Goal: Information Seeking & Learning: Learn about a topic

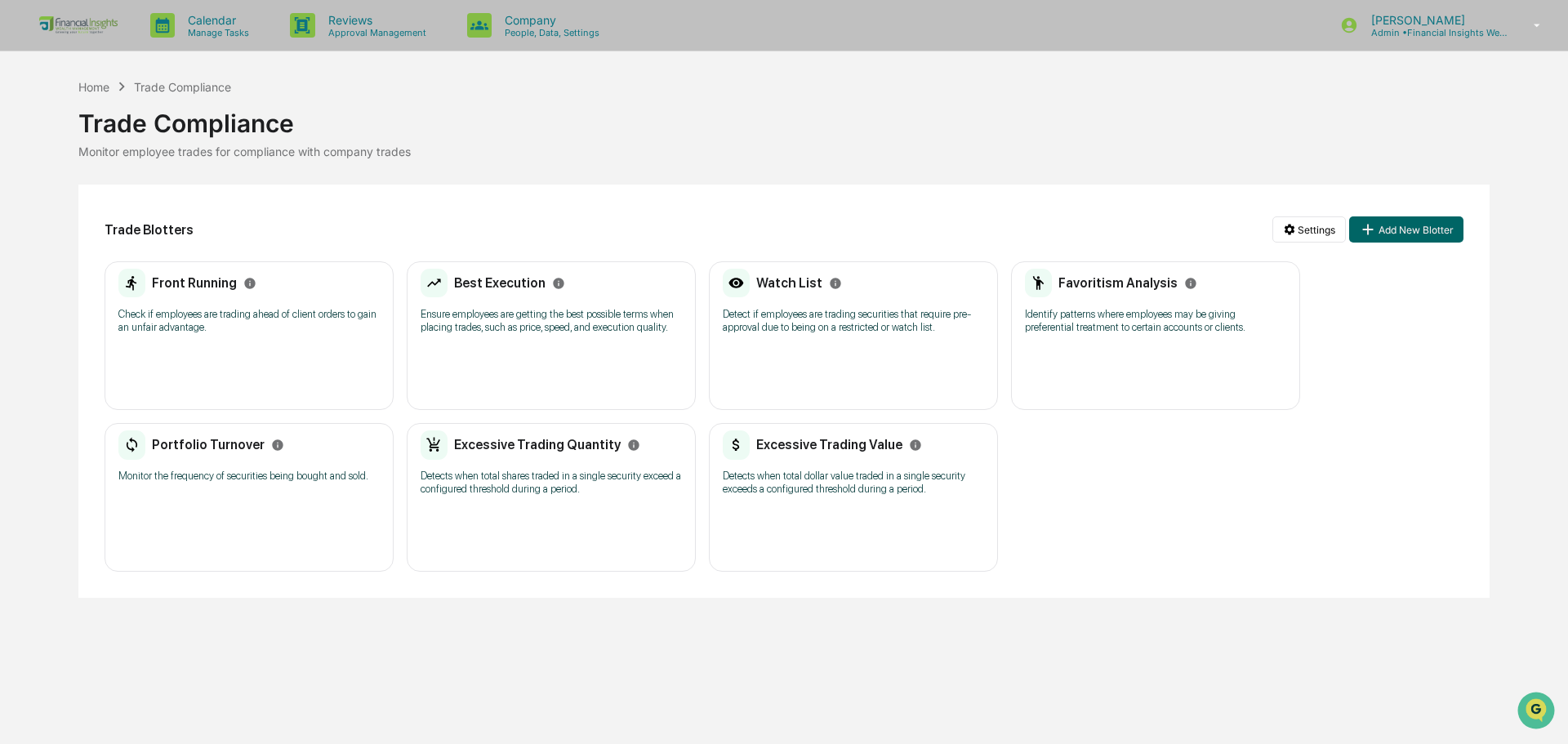
click at [1122, 329] on p "Identify patterns where employees may be giving preferential treatment to certa…" at bounding box center [1155, 321] width 261 height 26
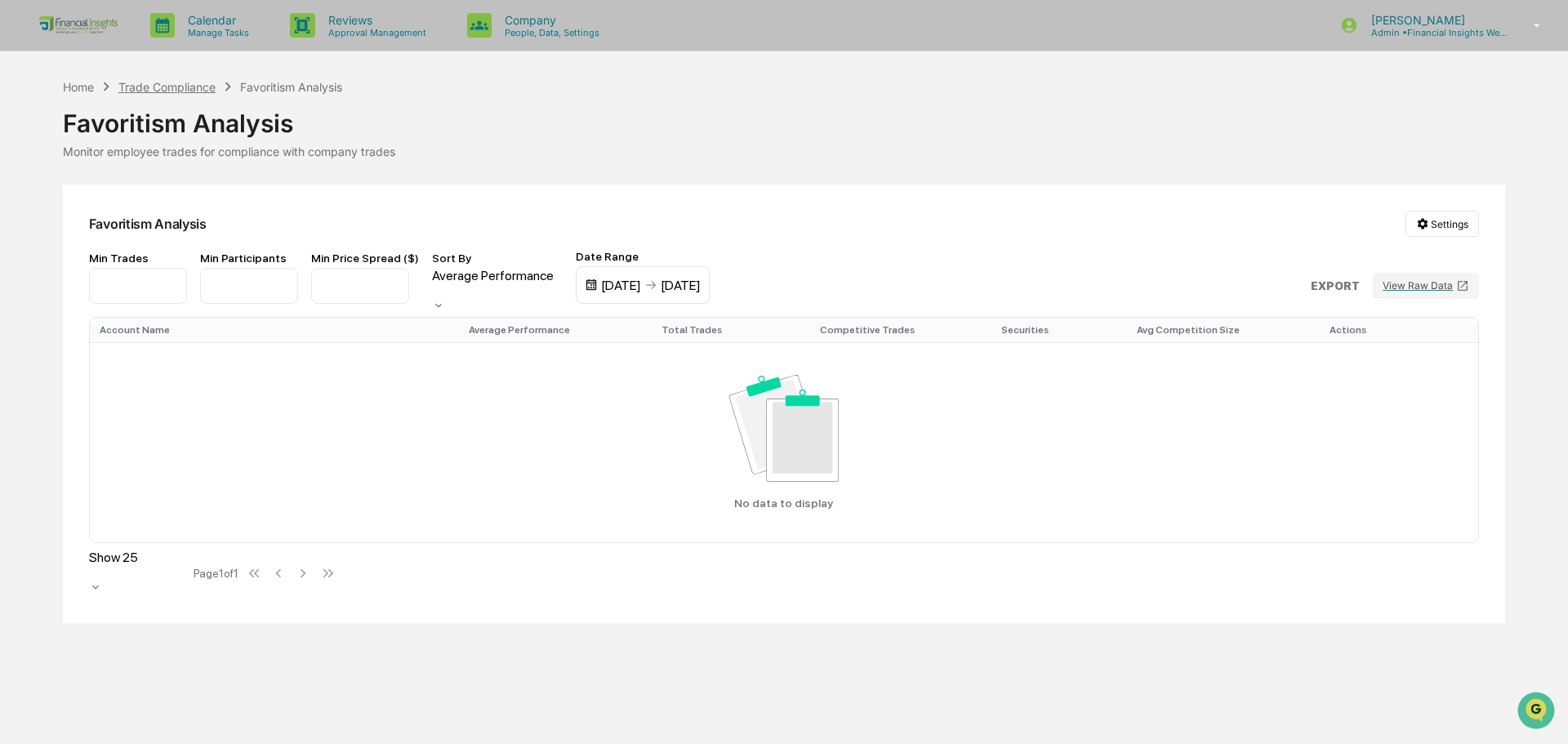
click at [144, 80] on div "Trade Compliance" at bounding box center [166, 87] width 97 height 14
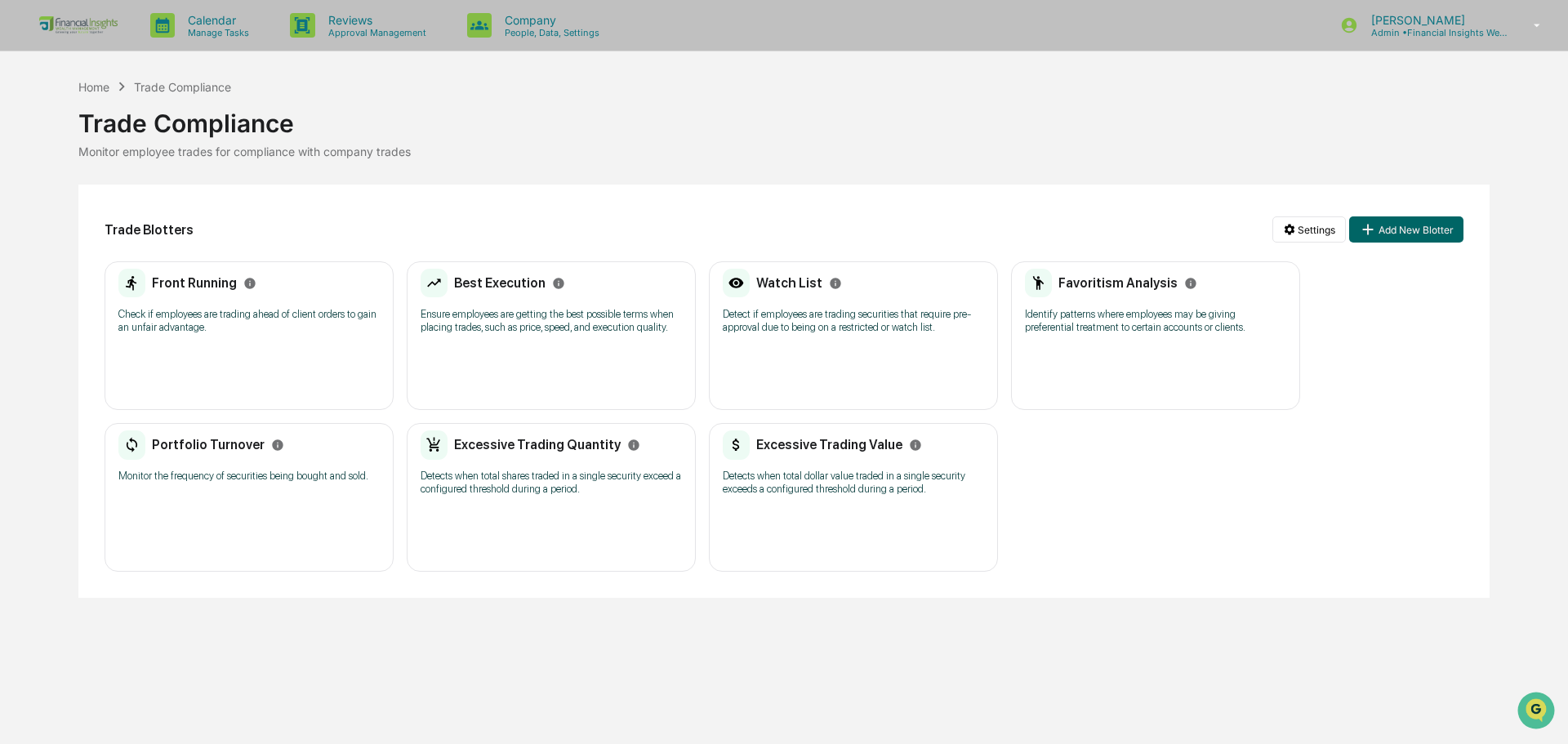
click at [773, 474] on p "Detects when total dollar value traded in a single security exceeds a configure…" at bounding box center [854, 483] width 261 height 26
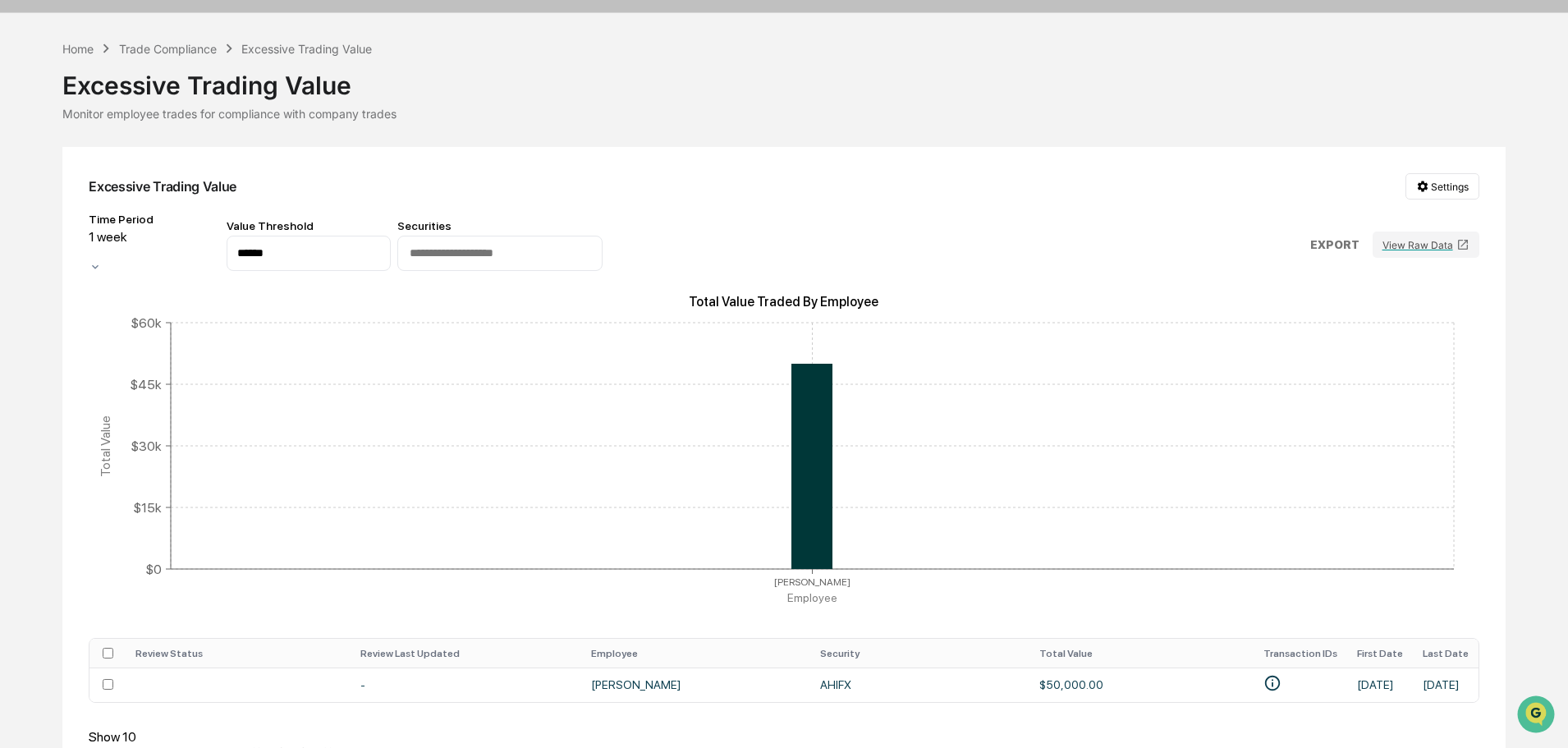
scroll to position [73, 0]
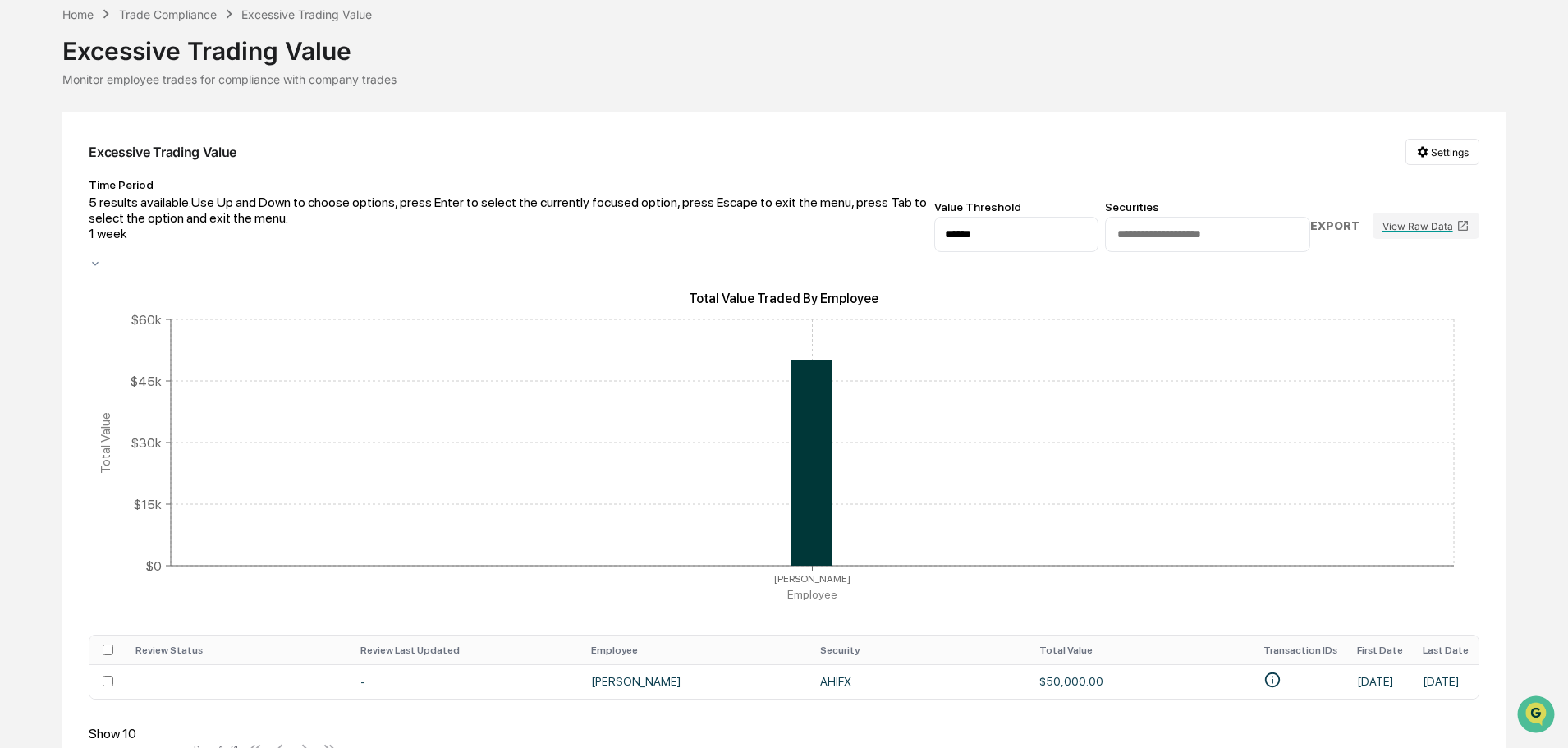
click at [232, 226] on div "1 week" at bounding box center [508, 241] width 838 height 31
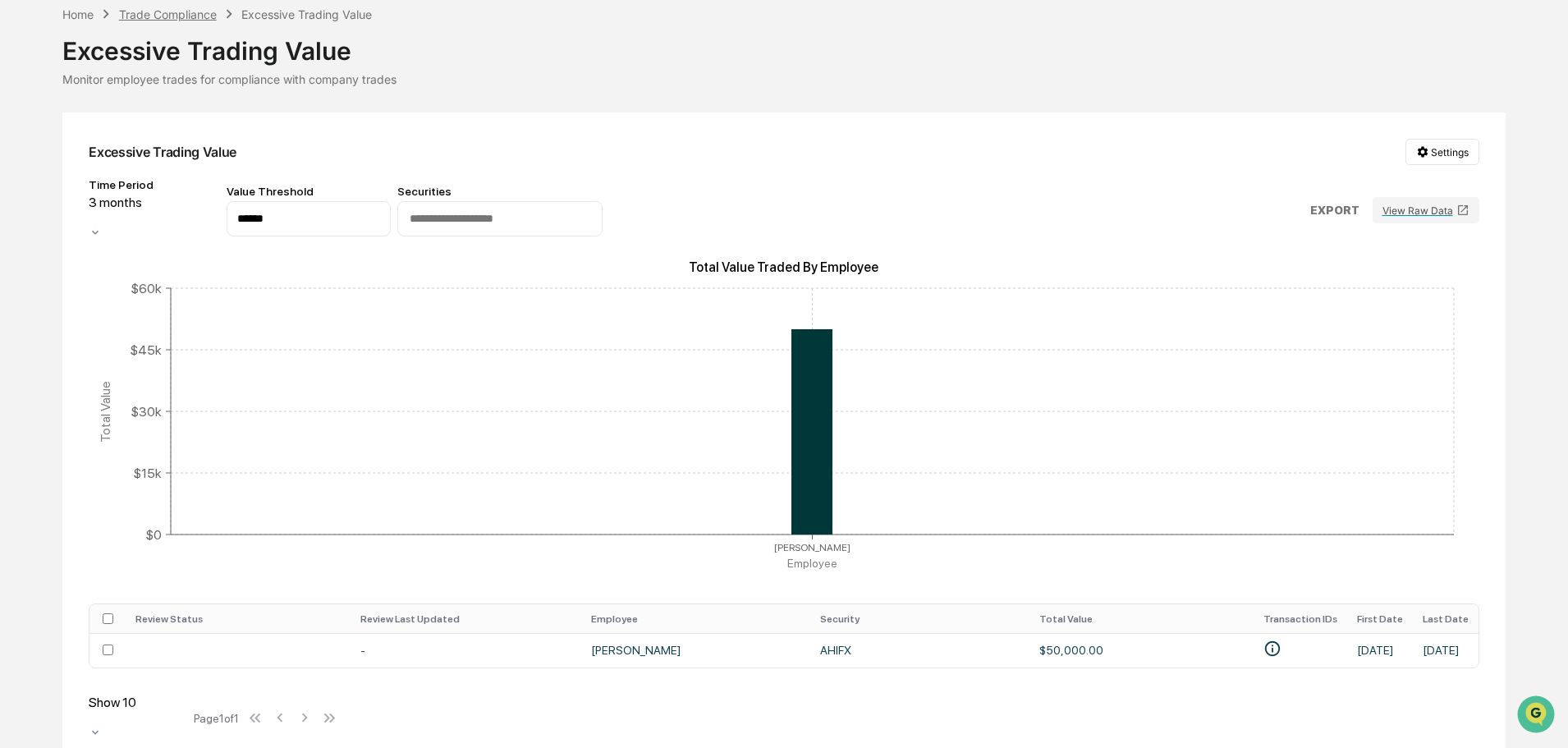
click at [191, 9] on div "Trade Compliance" at bounding box center [167, 14] width 98 height 14
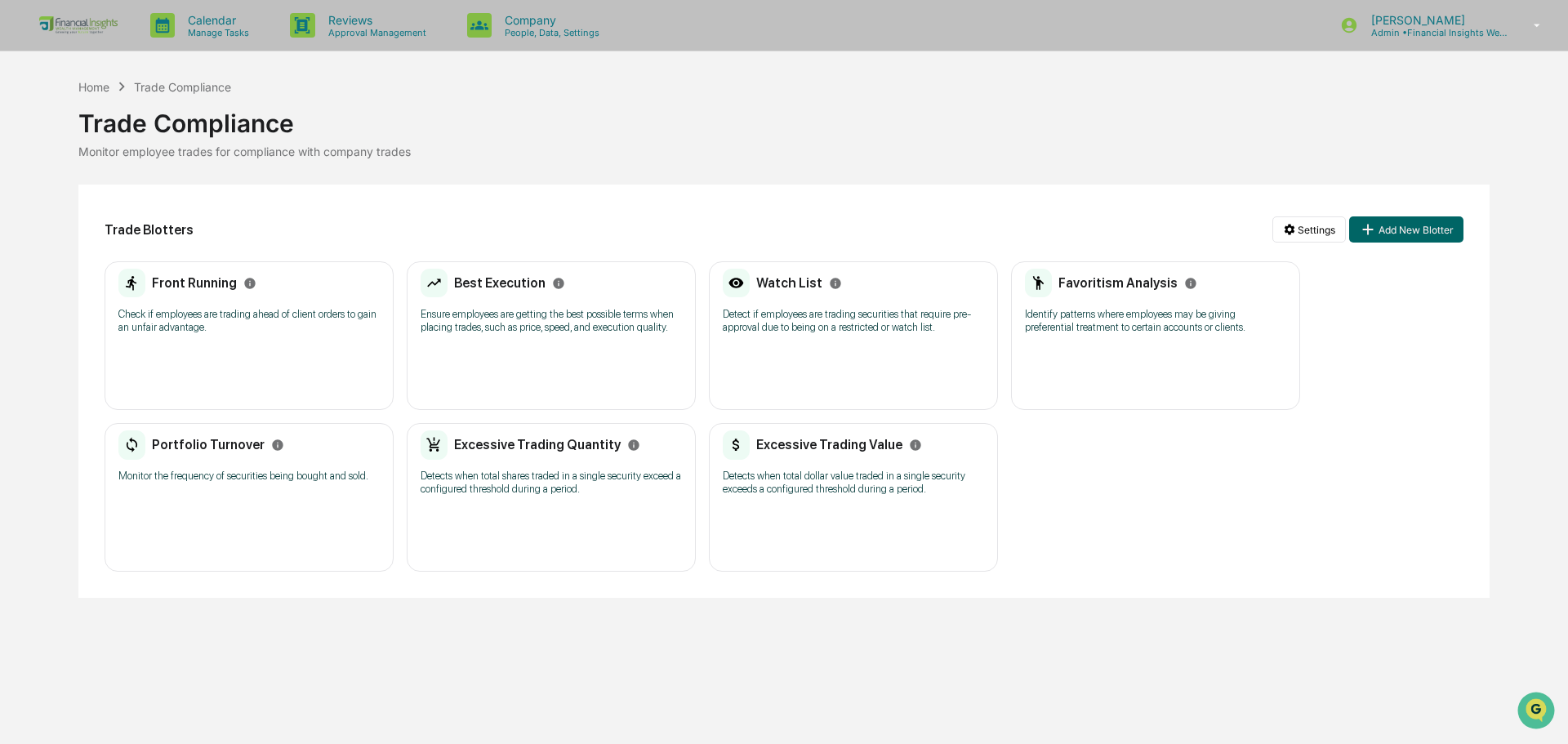
click at [854, 447] on h2 "Excessive Trading Value" at bounding box center [829, 445] width 146 height 16
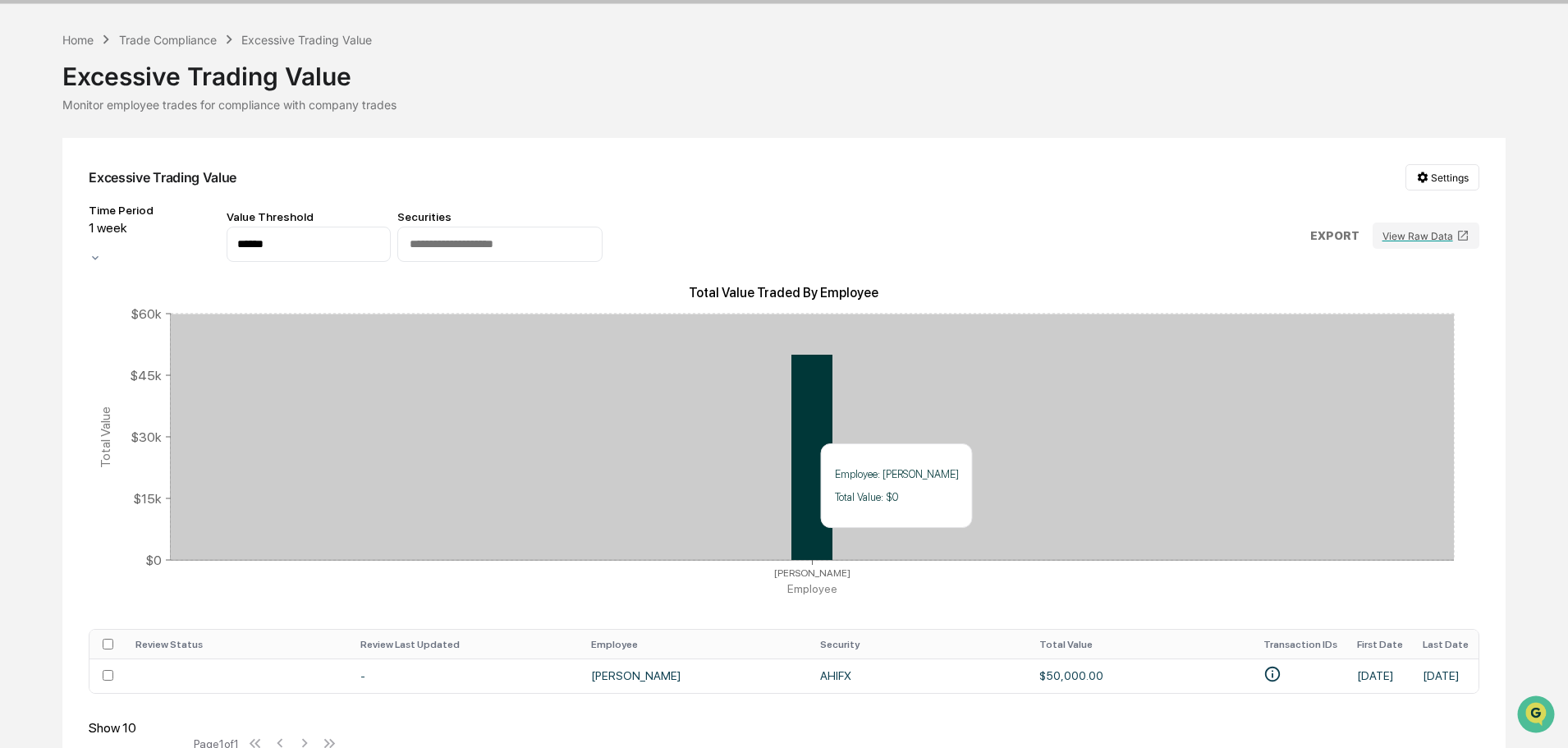
scroll to position [73, 0]
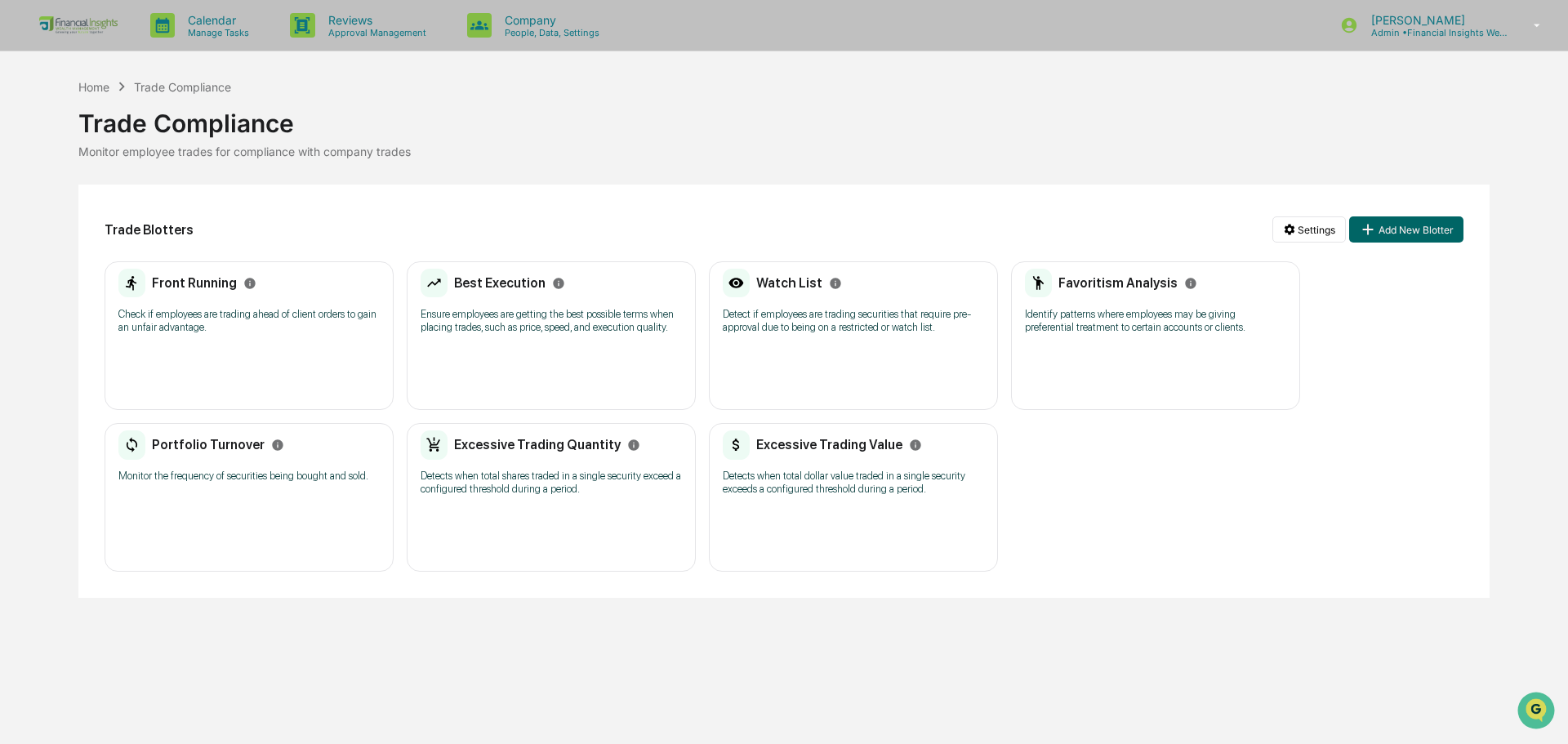
click at [247, 473] on p "Monitor the frequency of securities being bought and sold." at bounding box center [248, 476] width 261 height 13
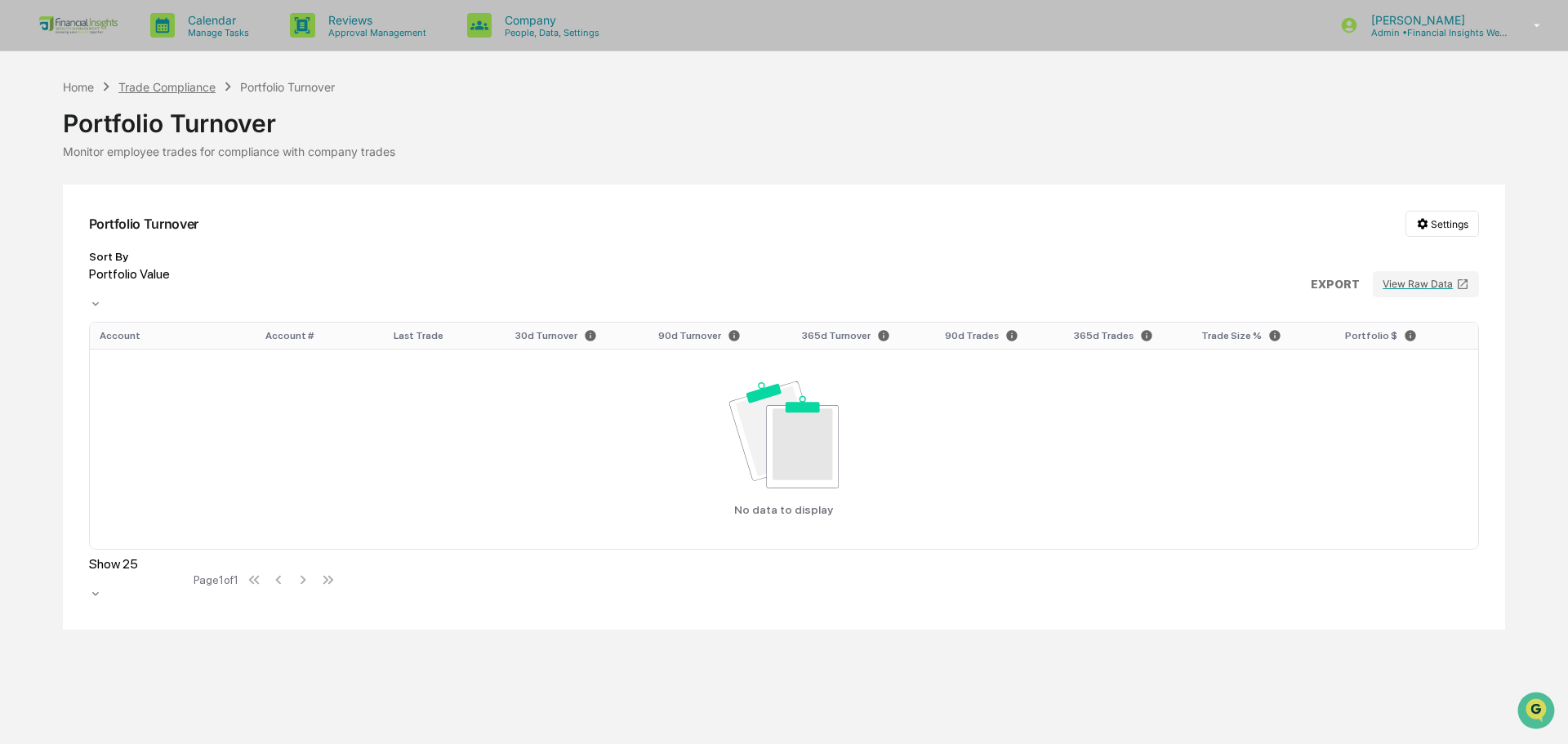
click at [185, 87] on div "Trade Compliance" at bounding box center [166, 87] width 97 height 14
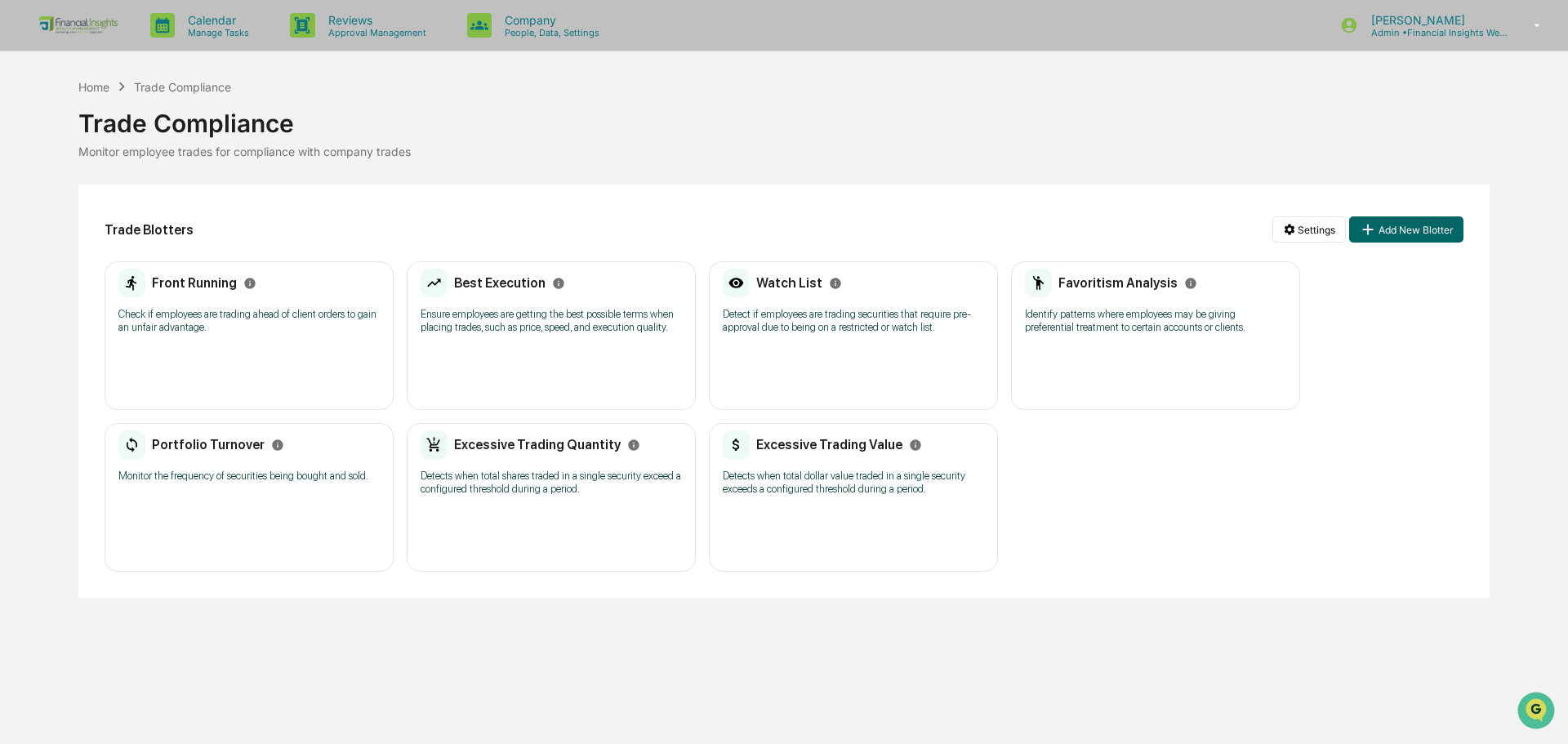
click at [755, 316] on p "Detect if employees are trading securities that require pre-approval due to bei…" at bounding box center [854, 321] width 261 height 26
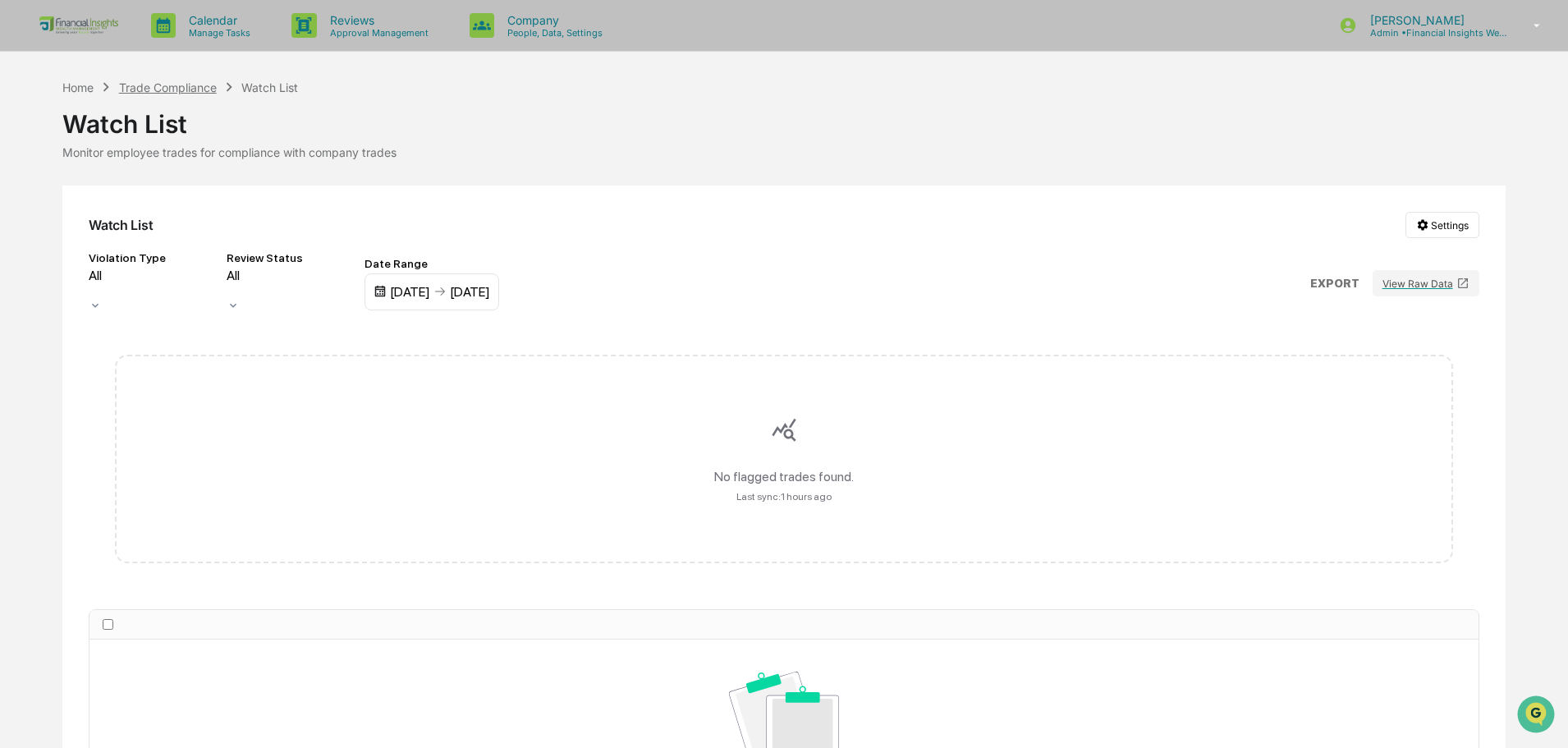
click at [178, 88] on div "Trade Compliance" at bounding box center [167, 88] width 98 height 14
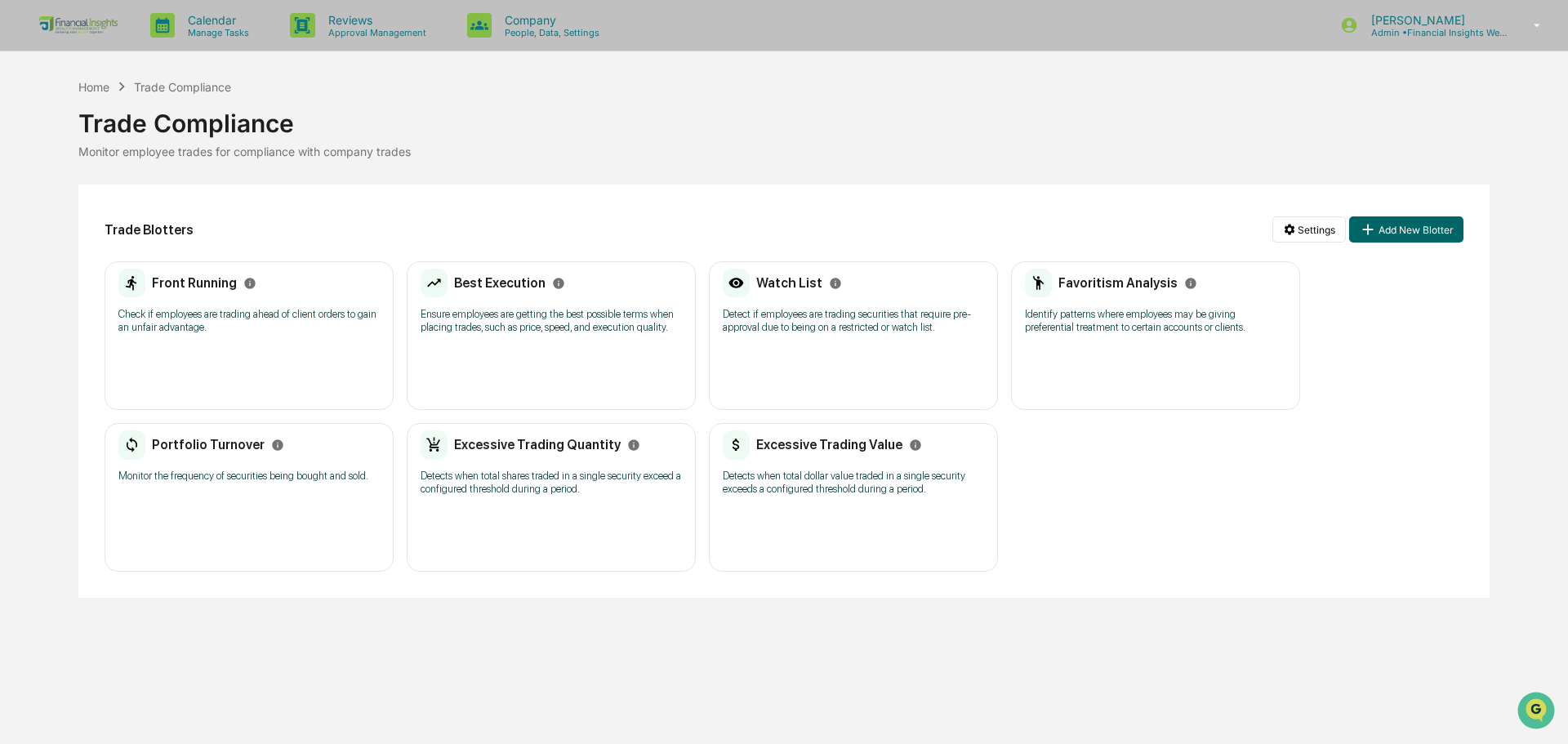
click at [485, 316] on p "Ensure employees are getting the best possible terms when placing trades, such …" at bounding box center [551, 321] width 261 height 26
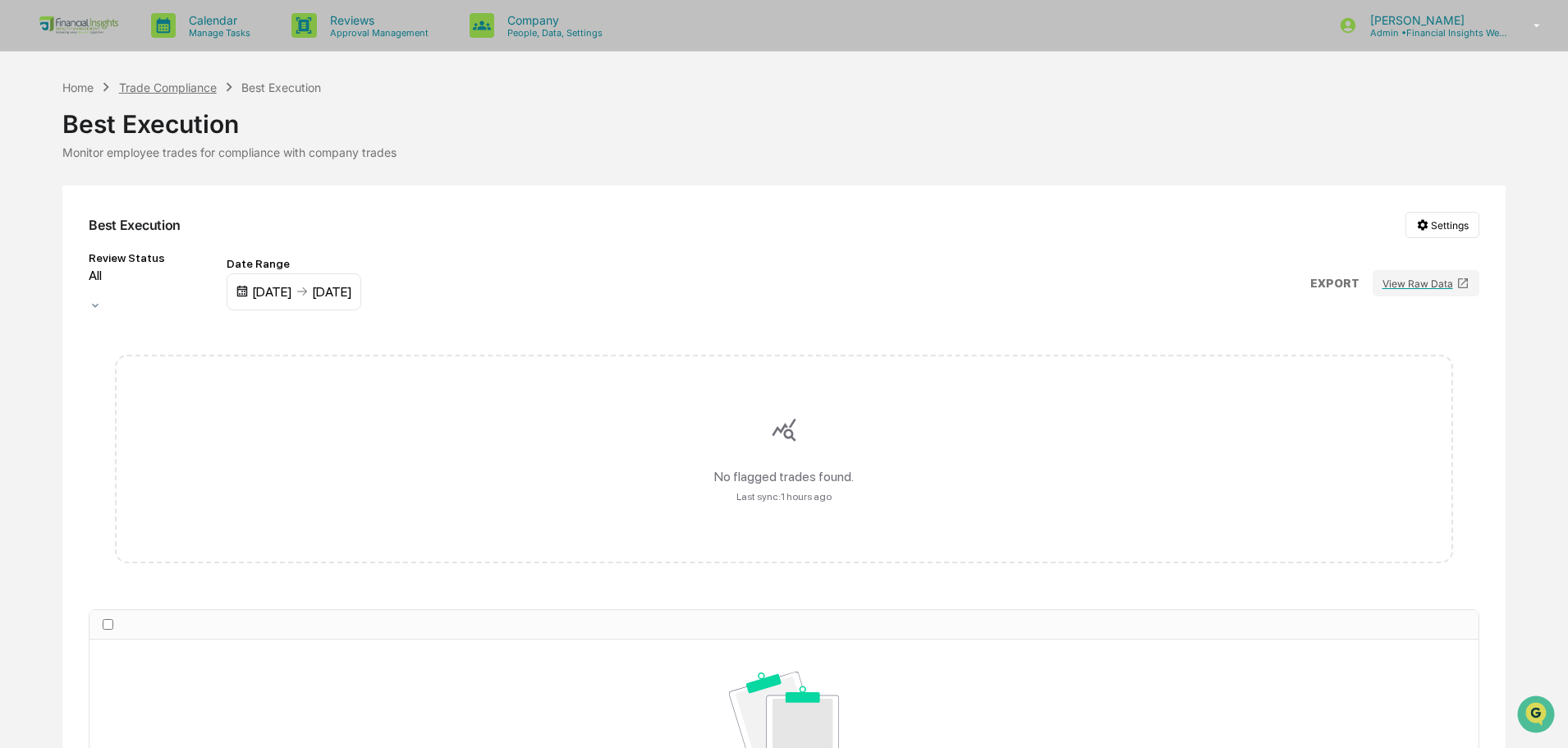
click at [178, 88] on div "Trade Compliance" at bounding box center [167, 88] width 98 height 14
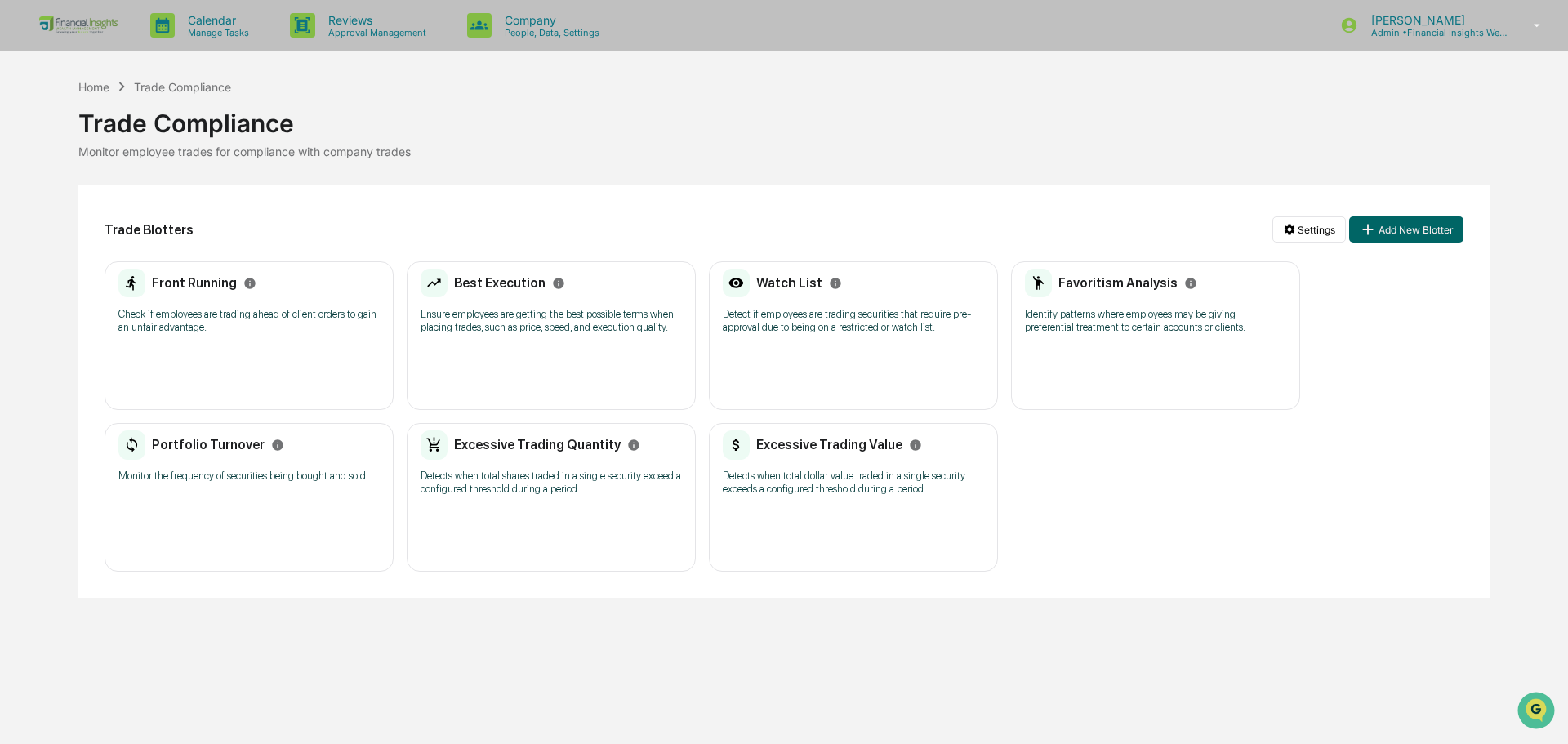
click at [191, 340] on div "Front Running Check if employees are trading ahead of client orders to gain an …" at bounding box center [248, 306] width 261 height 76
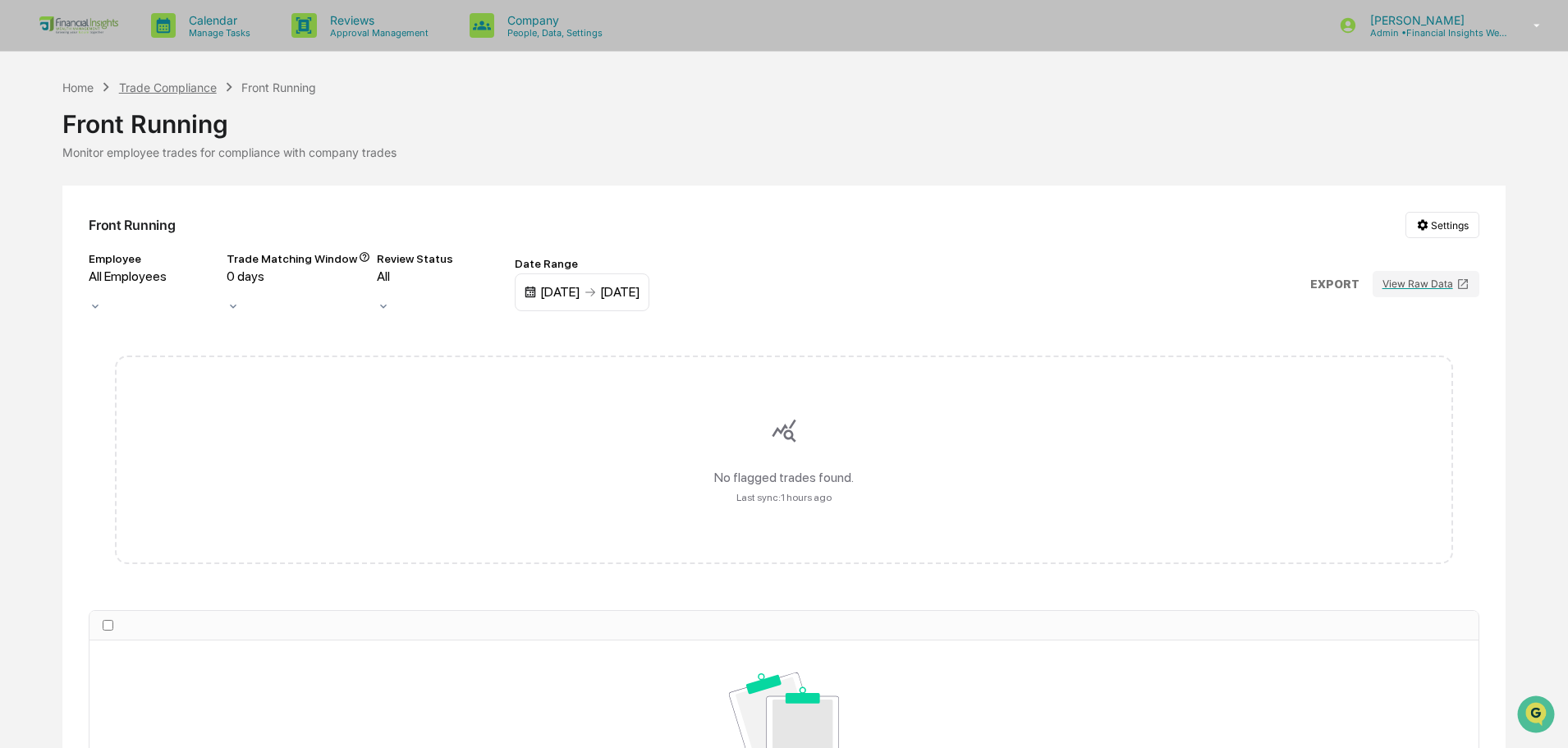
click at [188, 83] on div "Trade Compliance" at bounding box center [167, 88] width 98 height 14
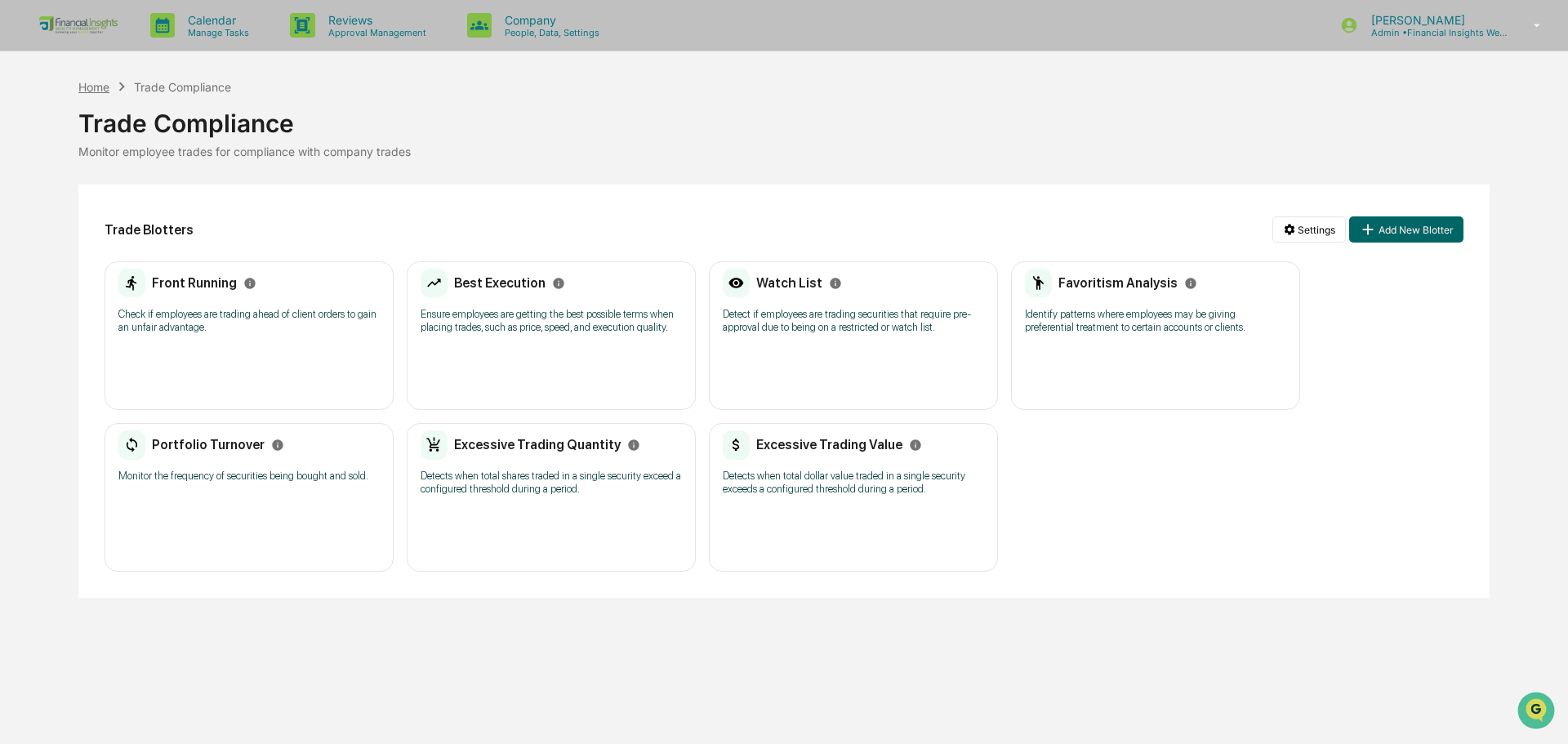
click at [103, 88] on div "Home" at bounding box center [94, 87] width 31 height 14
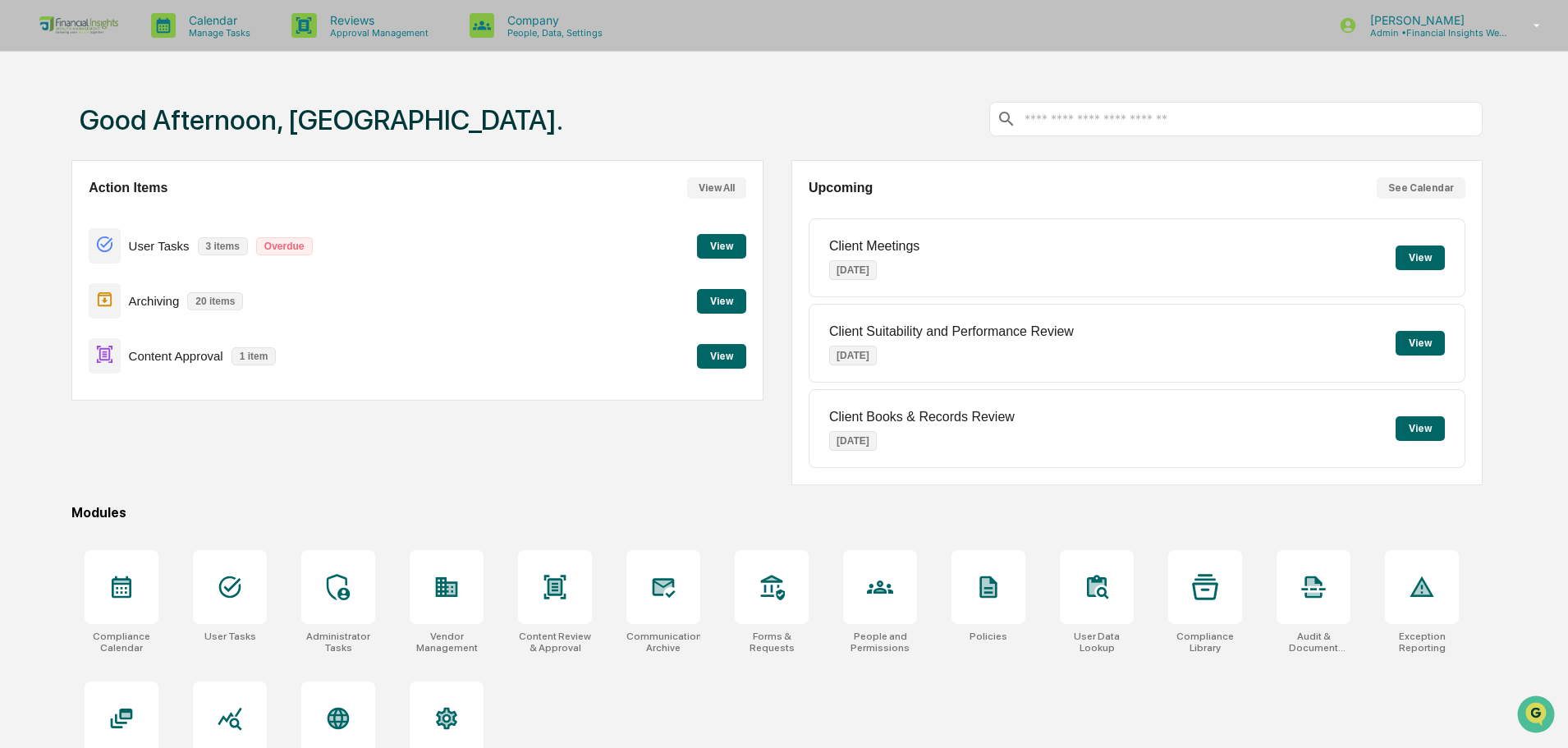
click at [43, 13] on link at bounding box center [89, 25] width 98 height 51
